Goal: Obtain resource: Download file/media

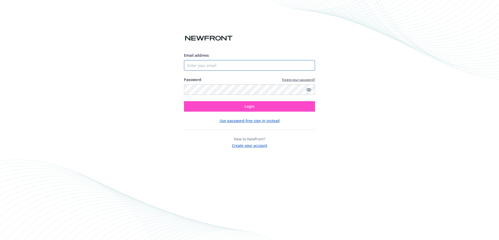
type input "[PERSON_NAME][EMAIL_ADDRESS][PERSON_NAME][DOMAIN_NAME]"
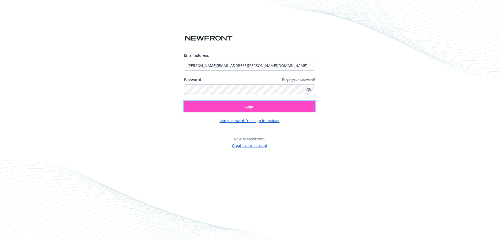
click at [234, 107] on button "Login" at bounding box center [249, 106] width 131 height 10
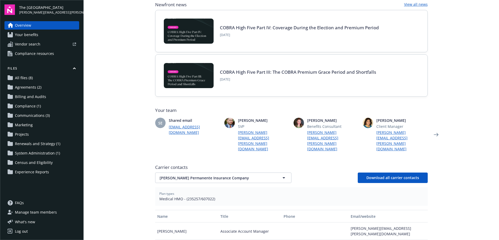
scroll to position [43, 0]
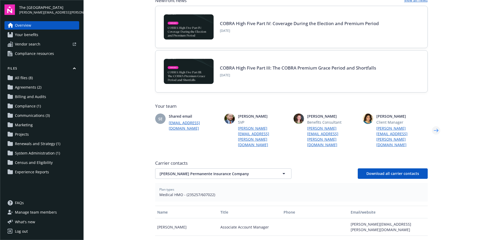
click at [436, 126] on icon "Next" at bounding box center [436, 130] width 8 height 10
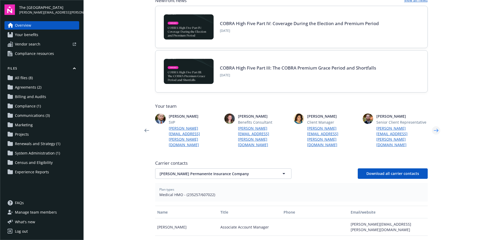
click at [436, 126] on icon "Next" at bounding box center [436, 130] width 8 height 10
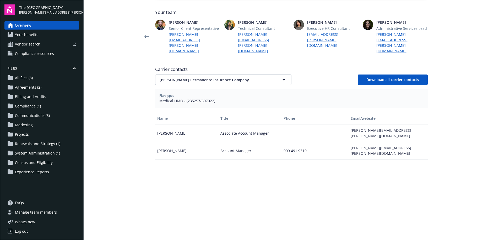
scroll to position [138, 0]
click at [197, 77] on span "[PERSON_NAME] Permanente Insurance Company" at bounding box center [213, 79] width 109 height 5
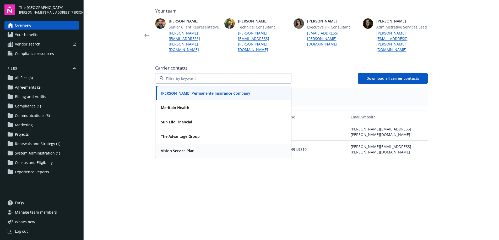
scroll to position [139, 0]
click at [189, 148] on strong "Vision Service Plan" at bounding box center [178, 150] width 34 height 5
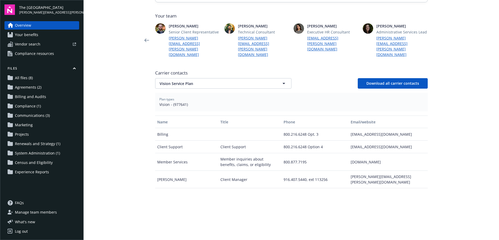
scroll to position [115, 0]
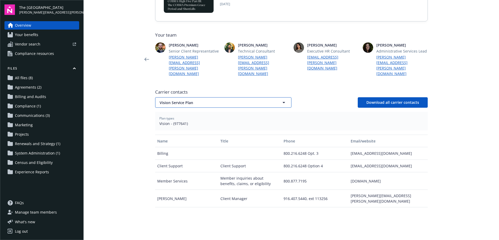
click at [205, 100] on span "Vision Service Plan" at bounding box center [213, 102] width 109 height 5
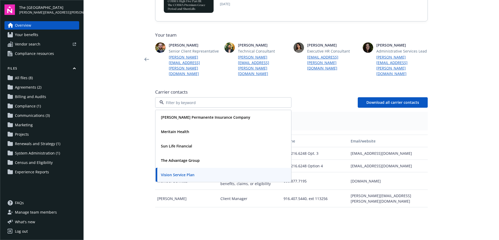
click at [31, 77] on span "All files (8)" at bounding box center [24, 78] width 18 height 8
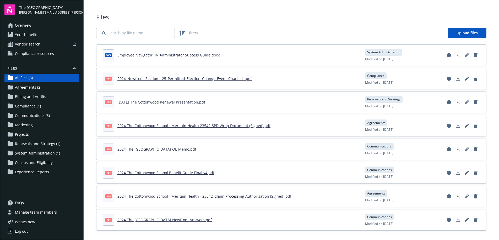
click at [152, 54] on link "Employee Navigator HR Administrator Success Guide.docx" at bounding box center [168, 55] width 102 height 5
click at [216, 85] on div "pdf 2024_Newfront_Section_125_Permitted_Election_Change_Event_Chart__1_.pdf Com…" at bounding box center [291, 79] width 377 height 13
click at [217, 80] on link "2024_Newfront_Section_125_Permitted_Election_Change_Event_Chart__1_.pdf" at bounding box center [184, 78] width 134 height 5
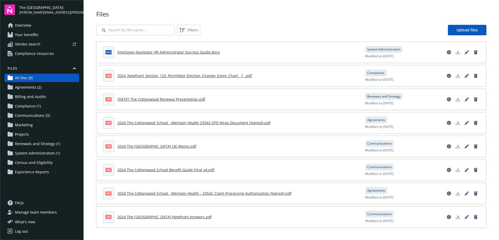
scroll to position [3, 0]
click at [190, 218] on link "2024 The [GEOGRAPHIC_DATA] Newfront Answers.pdf" at bounding box center [164, 216] width 94 height 5
click at [171, 100] on link "[DATE] The Cottonwood Renewal Presentation.pdf" at bounding box center [161, 99] width 88 height 5
click at [27, 87] on span "Agreements (2)" at bounding box center [28, 87] width 26 height 8
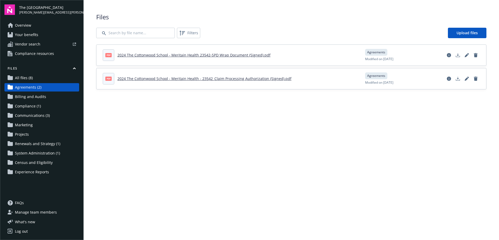
click at [182, 81] on link "2024 The Cottonwood School - Meritain Health - 23542_Claim Processing Authoriza…" at bounding box center [204, 78] width 174 height 5
click at [30, 173] on span "Experience Reports" at bounding box center [32, 172] width 34 height 8
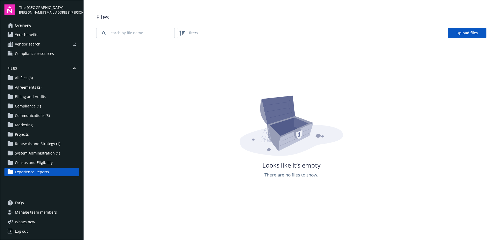
click at [30, 164] on span "Census and Eligibility" at bounding box center [34, 163] width 38 height 8
click at [34, 149] on span "System Administration (1)" at bounding box center [37, 153] width 45 height 8
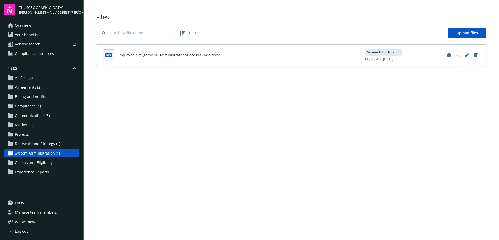
click at [34, 145] on span "Renewals and Strategy (1)" at bounding box center [37, 144] width 45 height 8
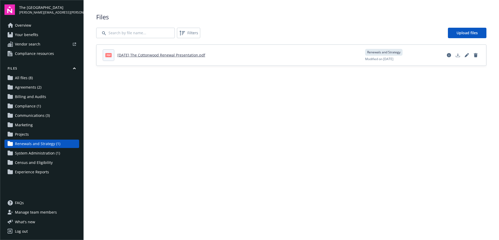
click at [23, 154] on span "System Administration (1)" at bounding box center [37, 153] width 45 height 8
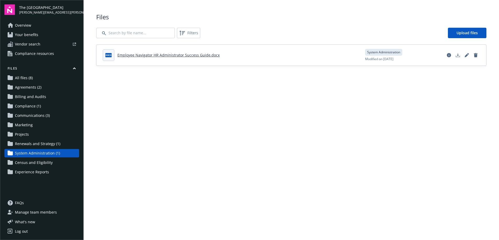
click at [147, 56] on link "Employee Navigator HR Administrator Success Guide.docx" at bounding box center [168, 55] width 102 height 5
